Goal: Task Accomplishment & Management: Manage account settings

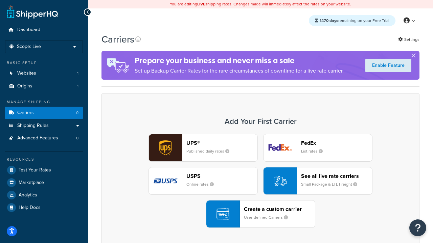
click at [260, 181] on div "UPS® Published daily rates FedEx List rates USPS Online rates See all live rate…" at bounding box center [261, 181] width 304 height 94
click at [336, 143] on header "FedEx" at bounding box center [336, 143] width 71 height 6
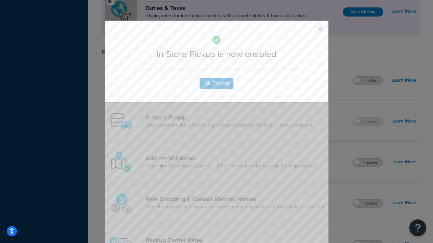
click at [310, 31] on button "button" at bounding box center [310, 32] width 2 height 2
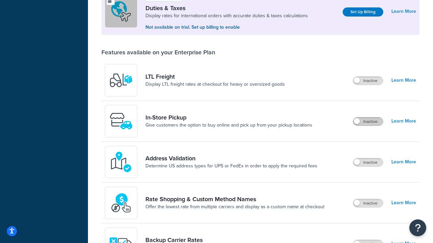
scroll to position [206, 0]
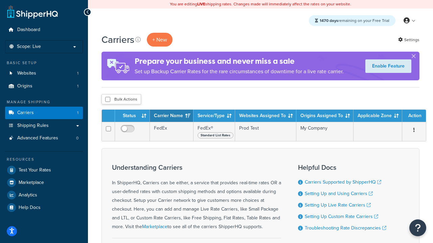
click at [108, 100] on input "checkbox" at bounding box center [107, 99] width 5 height 5
checkbox input "true"
click at [0, 0] on button "Delete" at bounding box center [0, 0] width 0 height 0
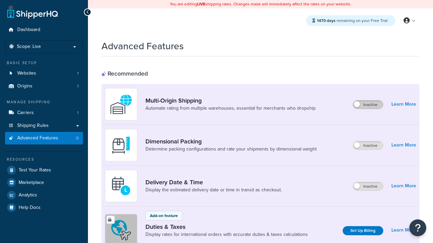
click at [368, 105] on label "Inactive" at bounding box center [368, 105] width 30 height 8
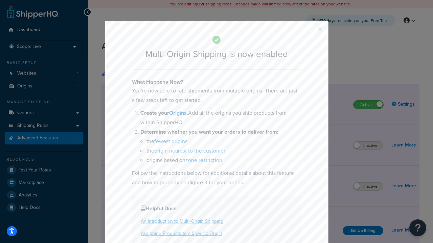
click at [310, 31] on button "button" at bounding box center [310, 32] width 2 height 2
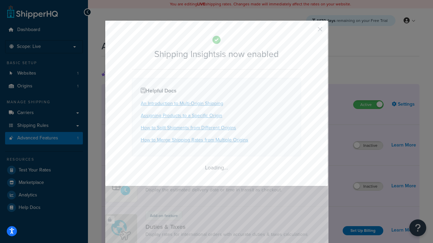
scroll to position [424, 0]
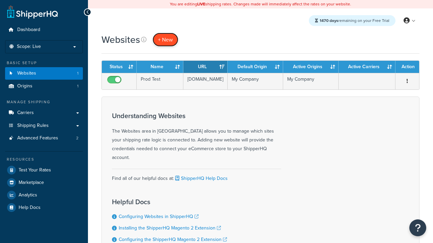
click at [165, 40] on span "+ New" at bounding box center [165, 40] width 15 height 8
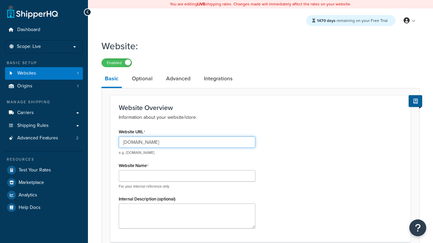
type input "[DOMAIN_NAME]"
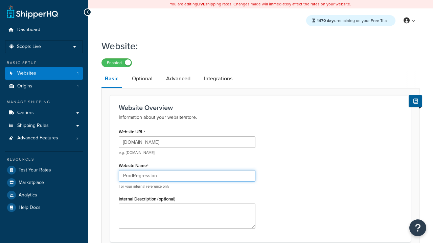
type input "ProdRegression"
